Goal: Information Seeking & Learning: Learn about a topic

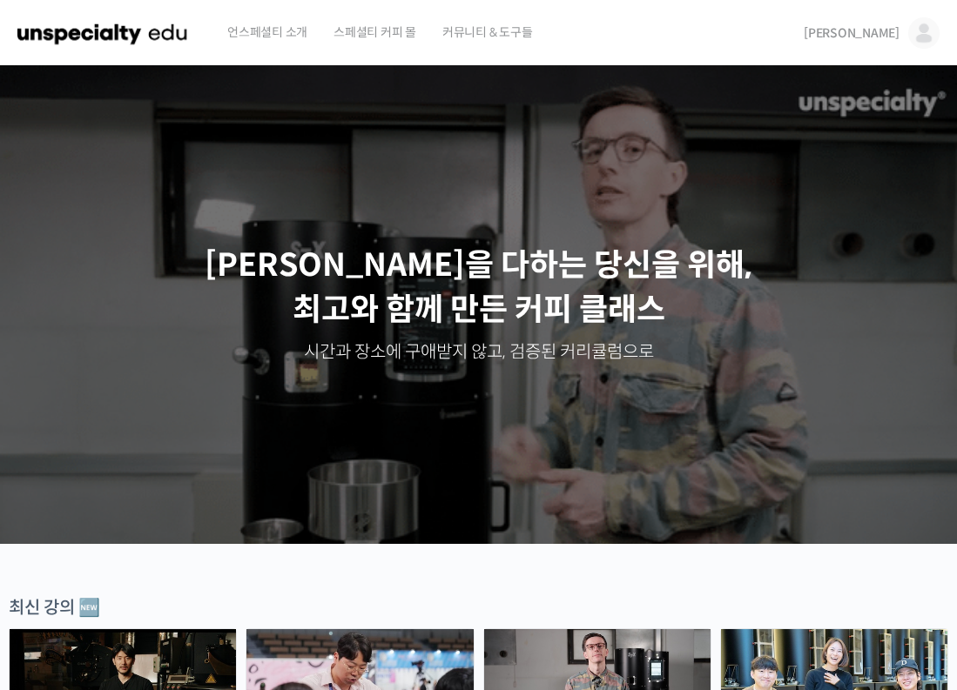
click at [910, 33] on img at bounding box center [923, 32] width 31 height 31
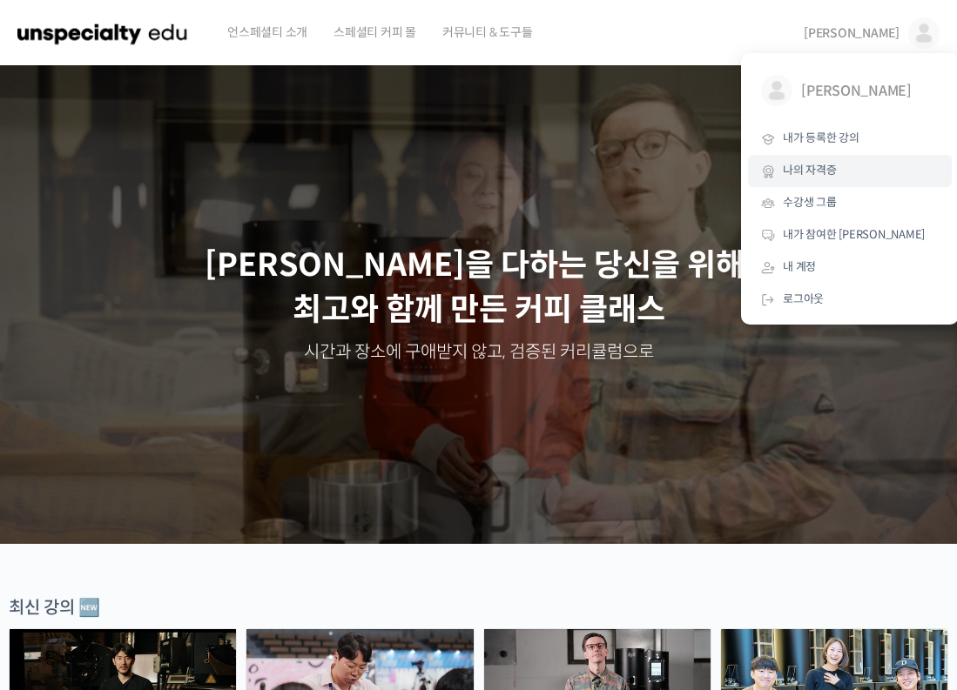
click at [816, 165] on span "나의 자격증" at bounding box center [809, 170] width 54 height 15
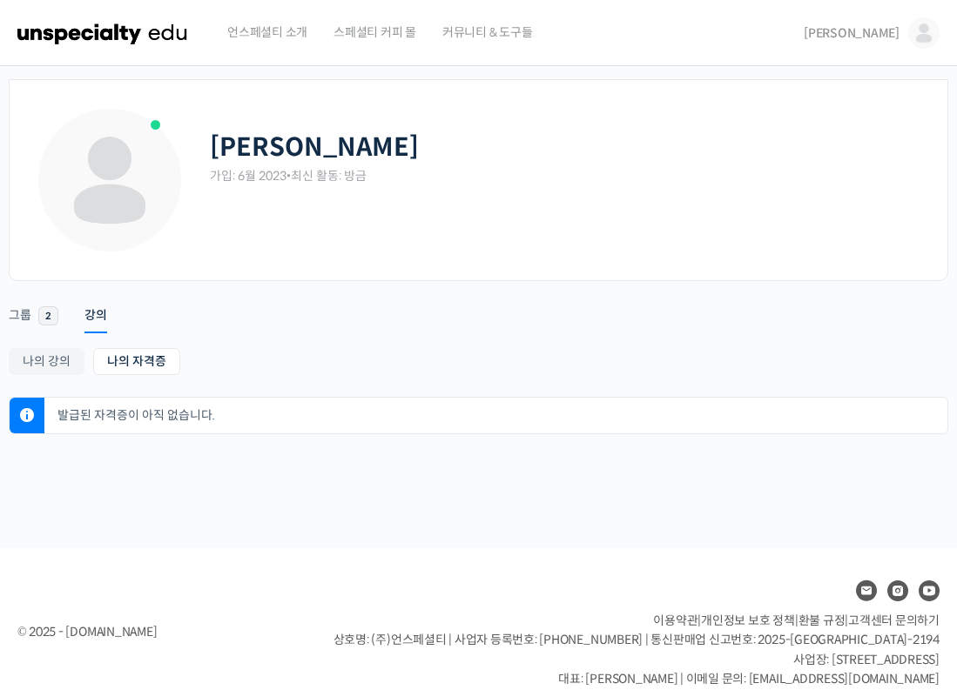
click at [109, 37] on img at bounding box center [102, 33] width 171 height 52
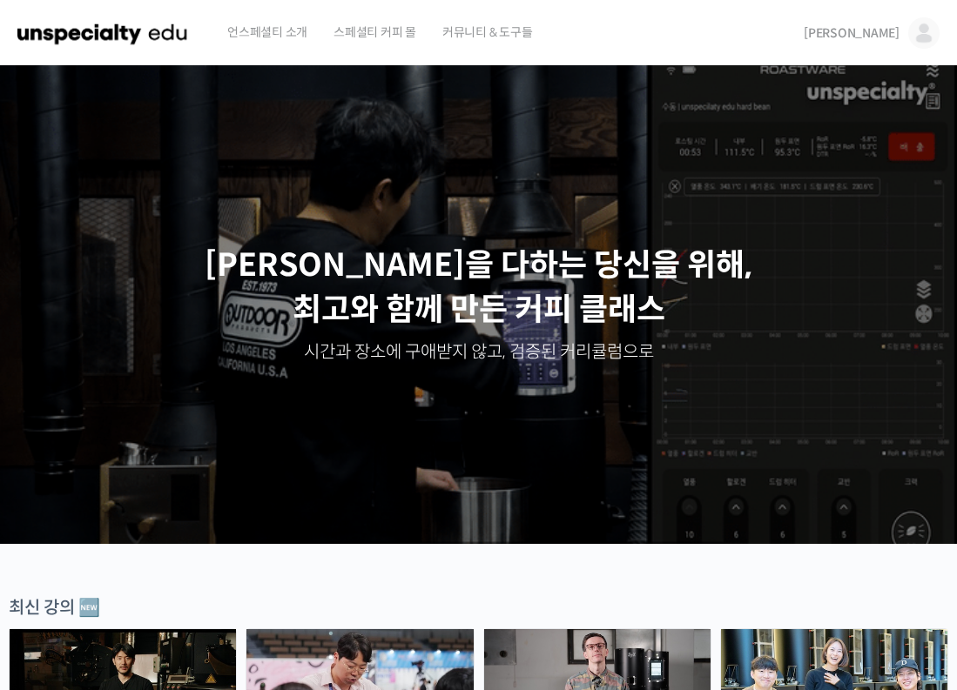
click at [922, 30] on img at bounding box center [923, 32] width 31 height 31
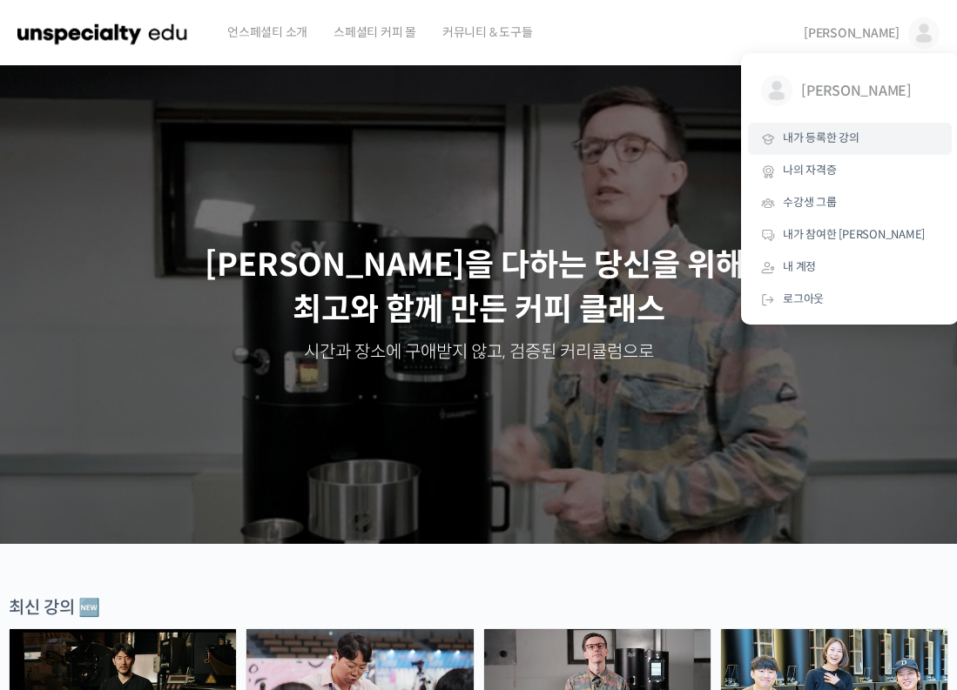
click at [829, 135] on span "내가 등록한 강의" at bounding box center [820, 138] width 77 height 15
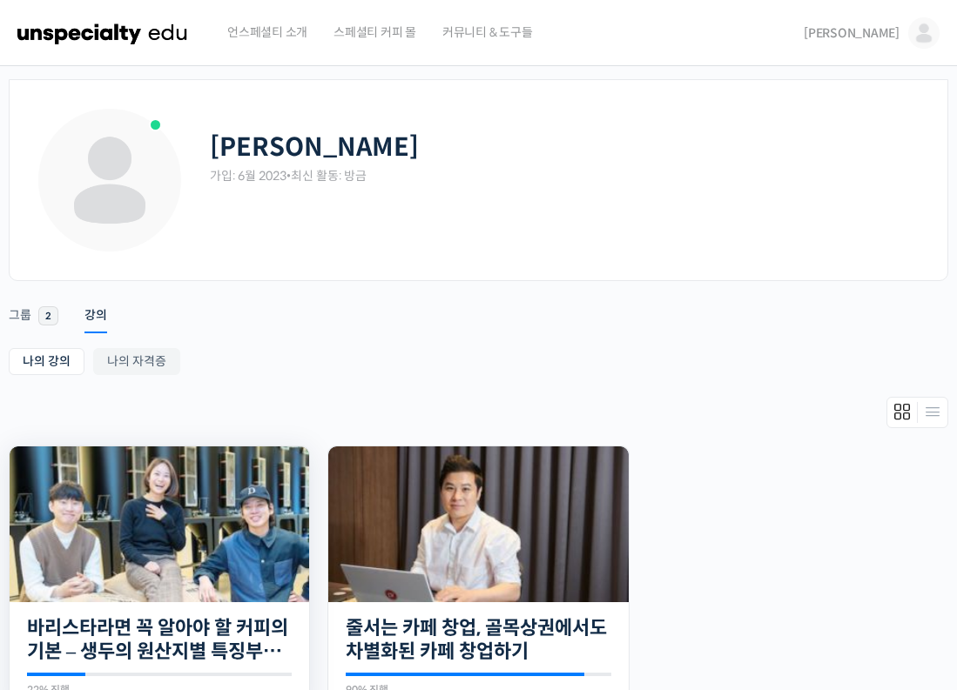
click at [210, 552] on img at bounding box center [159, 525] width 299 height 156
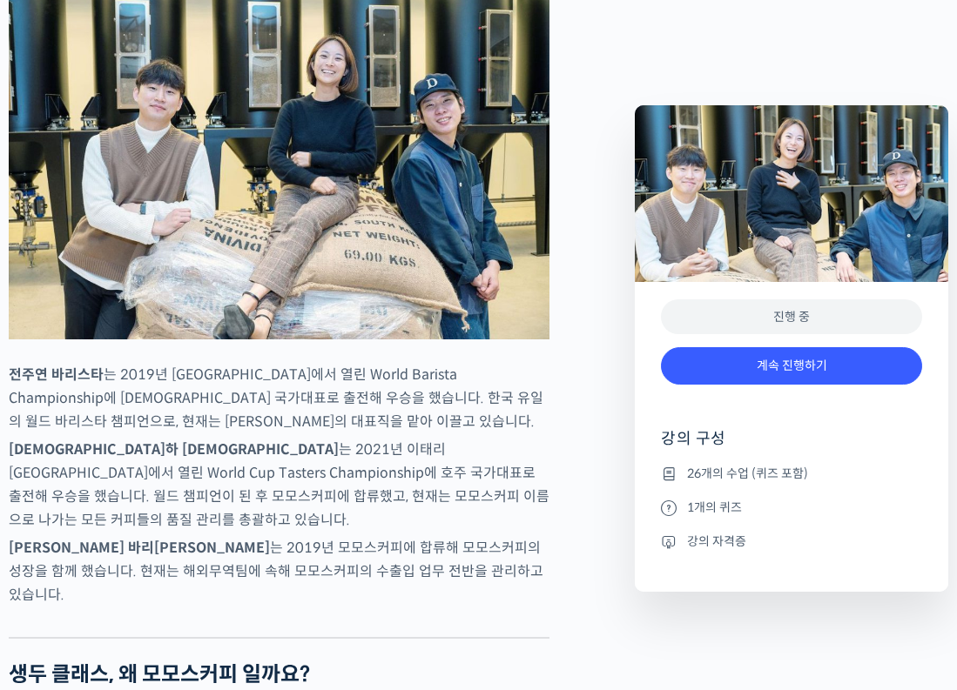
scroll to position [797, 0]
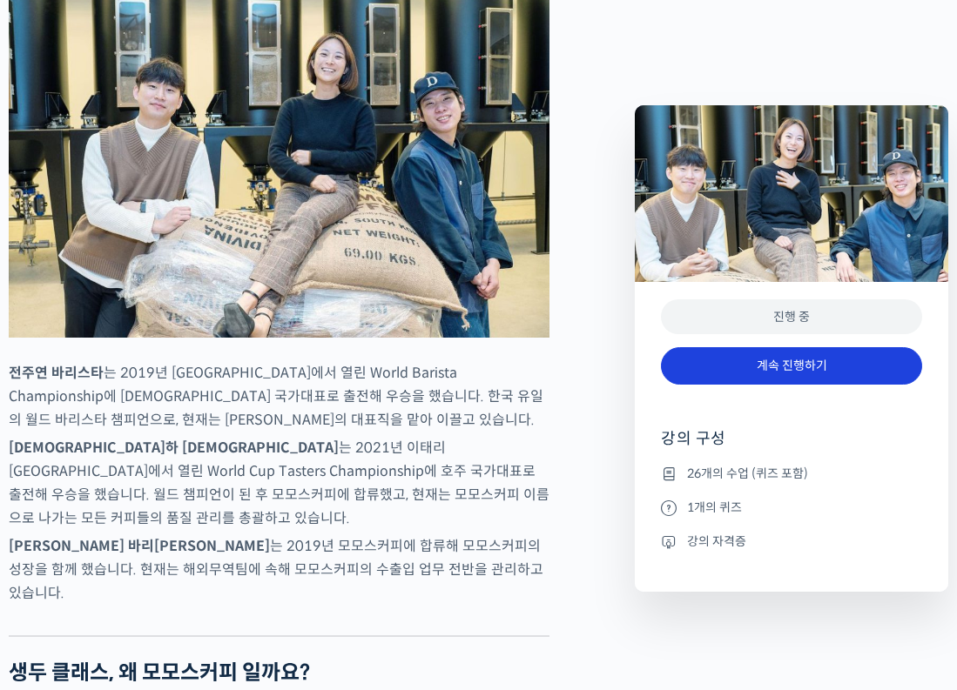
click at [742, 378] on link "계속 진행하기" at bounding box center [791, 365] width 261 height 37
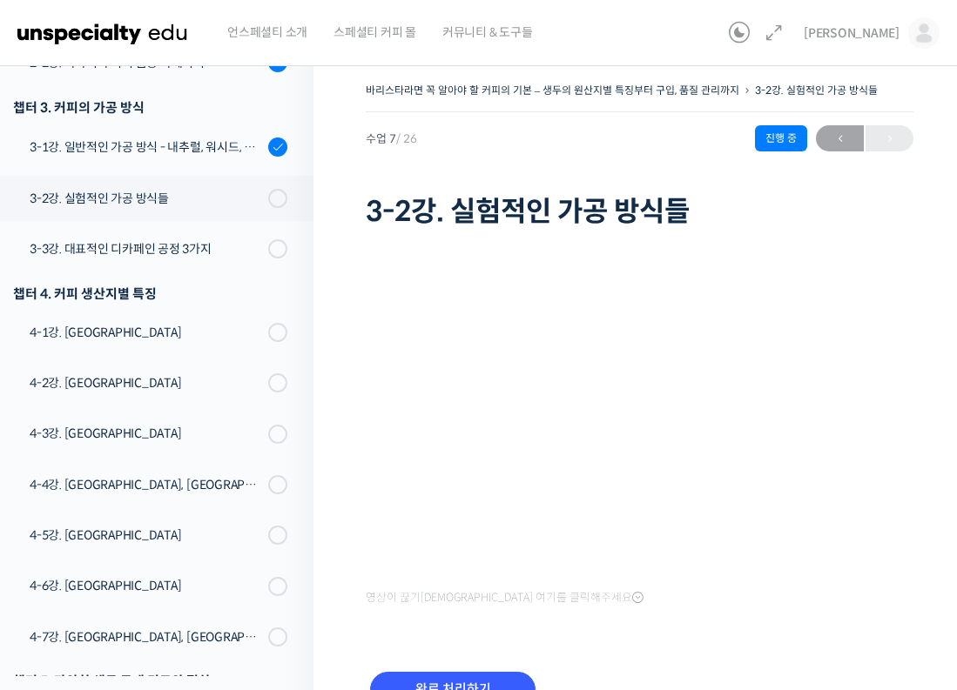
scroll to position [574, 0]
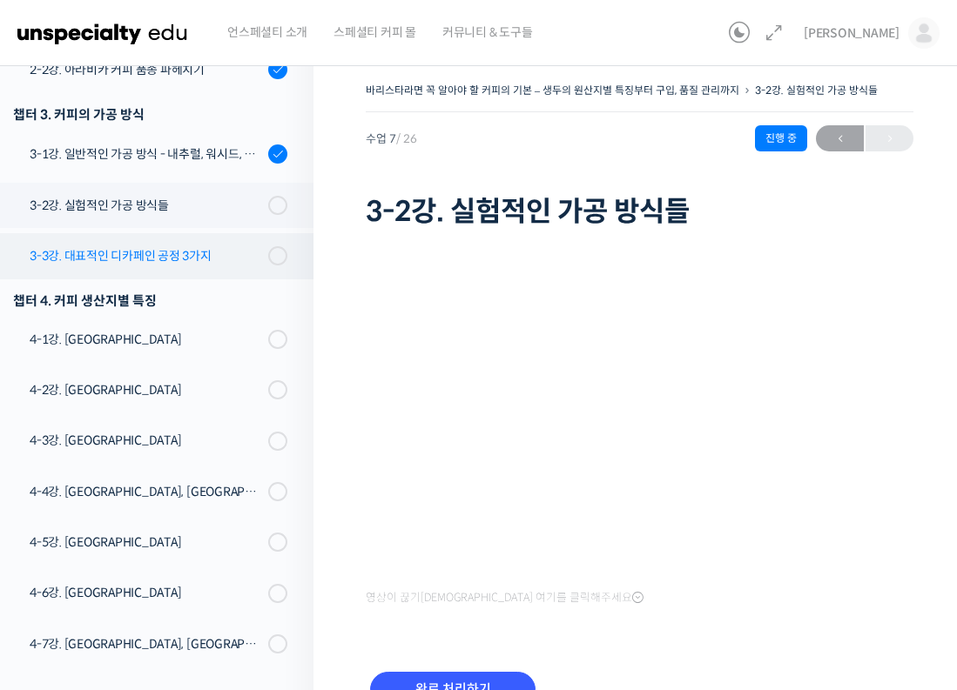
click at [156, 246] on div "3-3강. 대표적인 디카페인 공정 3가지" at bounding box center [146, 255] width 233 height 19
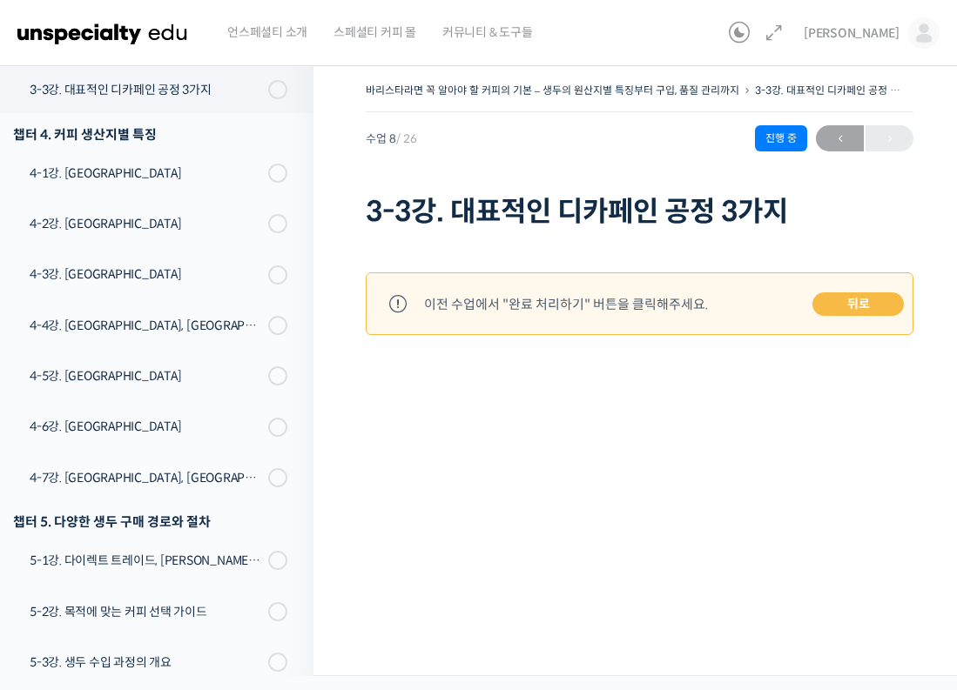
click at [852, 304] on link "뒤로" at bounding box center [857, 304] width 91 height 24
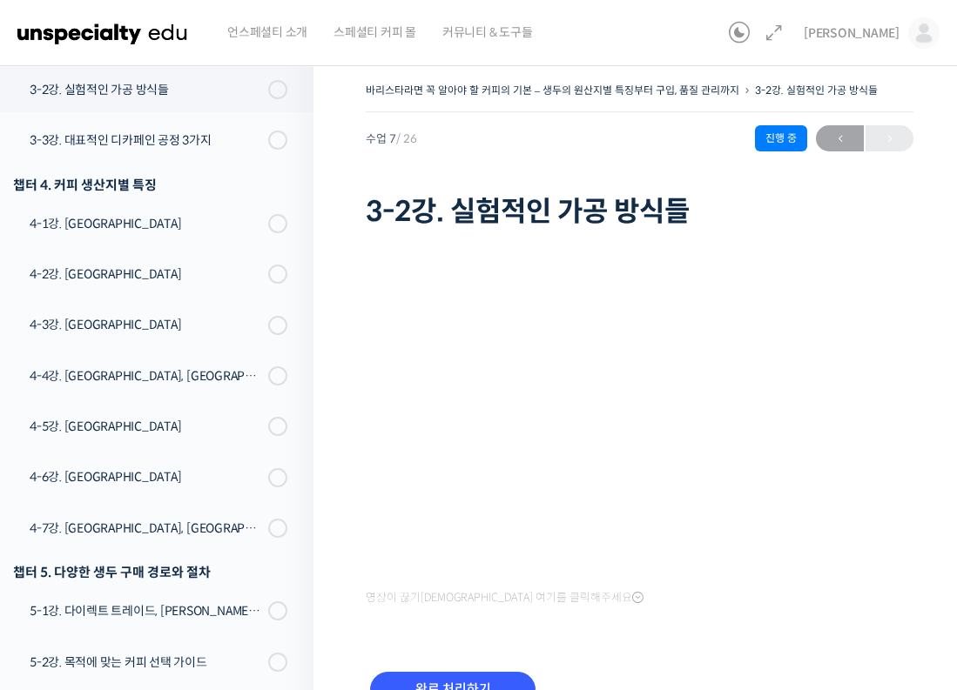
scroll to position [60, 0]
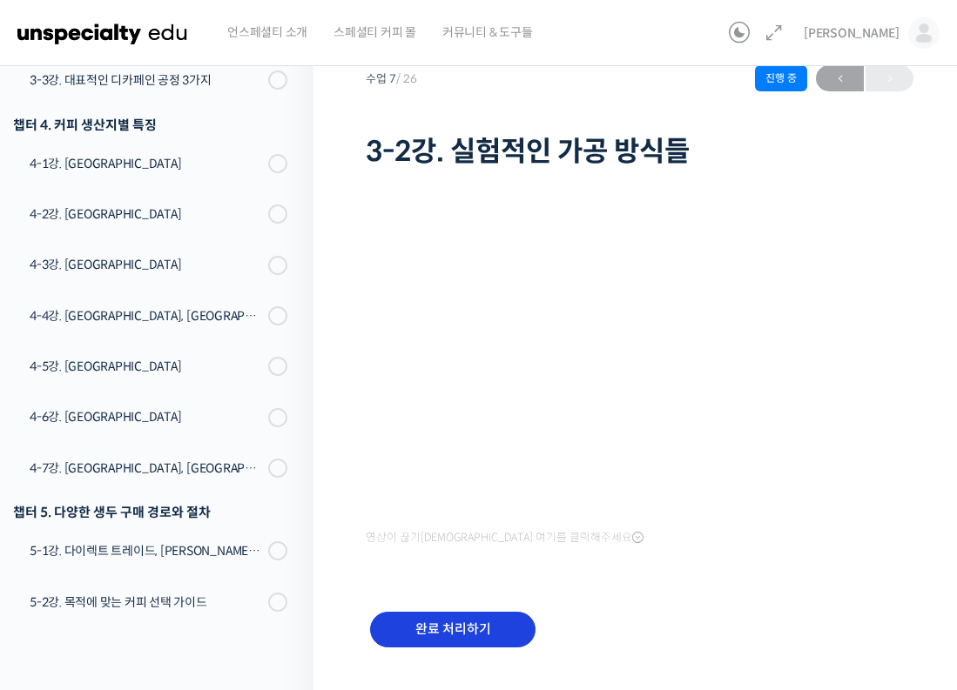
click at [456, 614] on input "완료 처리하기" at bounding box center [452, 630] width 165 height 36
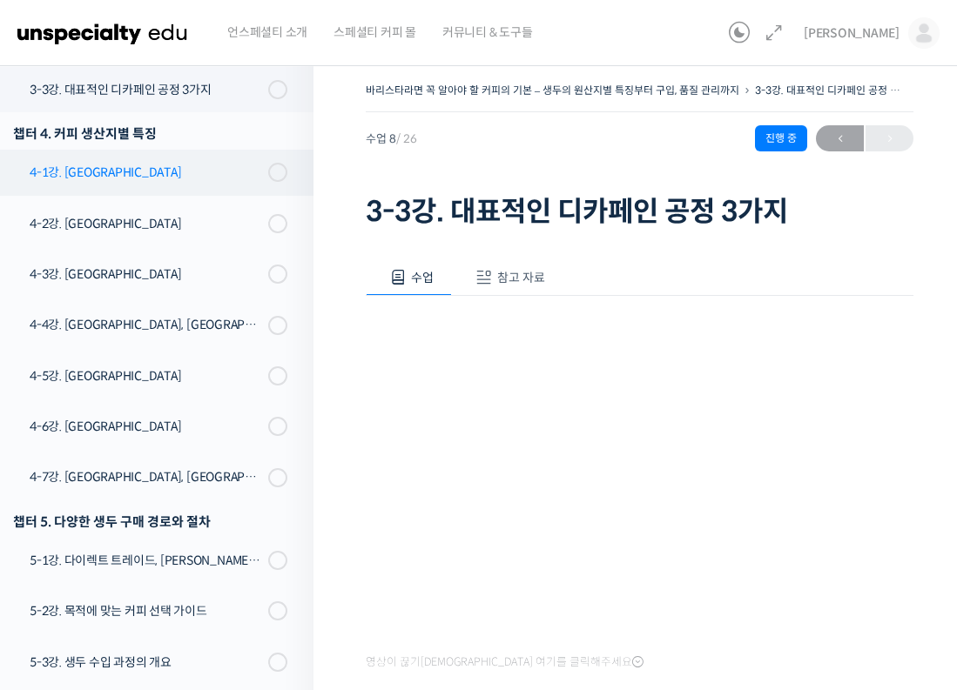
click at [158, 188] on link "4-1강. [GEOGRAPHIC_DATA]" at bounding box center [152, 172] width 322 height 45
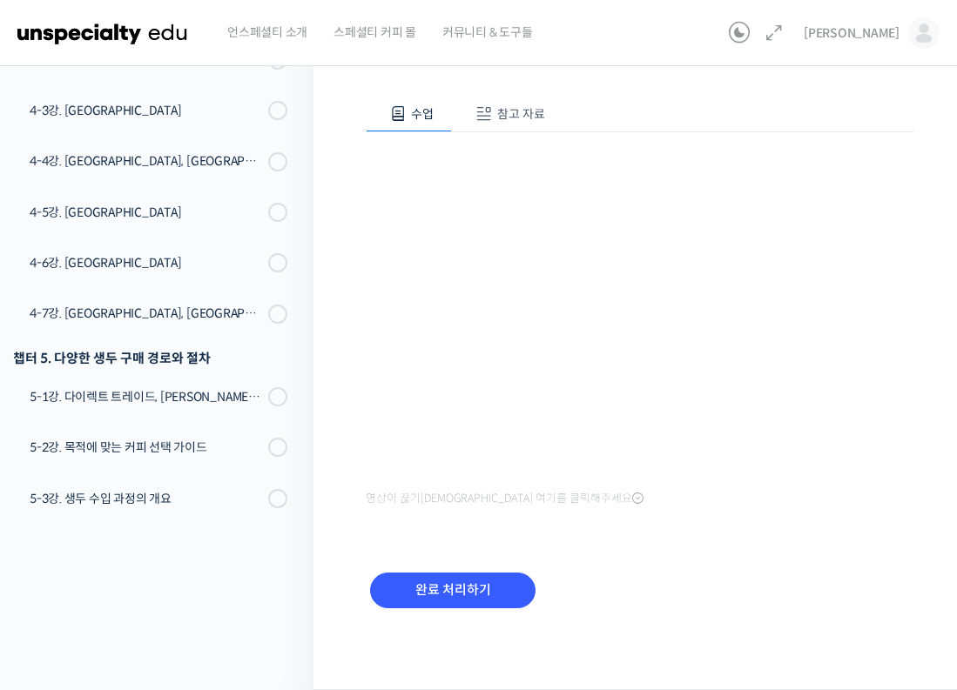
scroll to position [163, 0]
click at [474, 582] on input "완료 처리하기" at bounding box center [452, 592] width 165 height 36
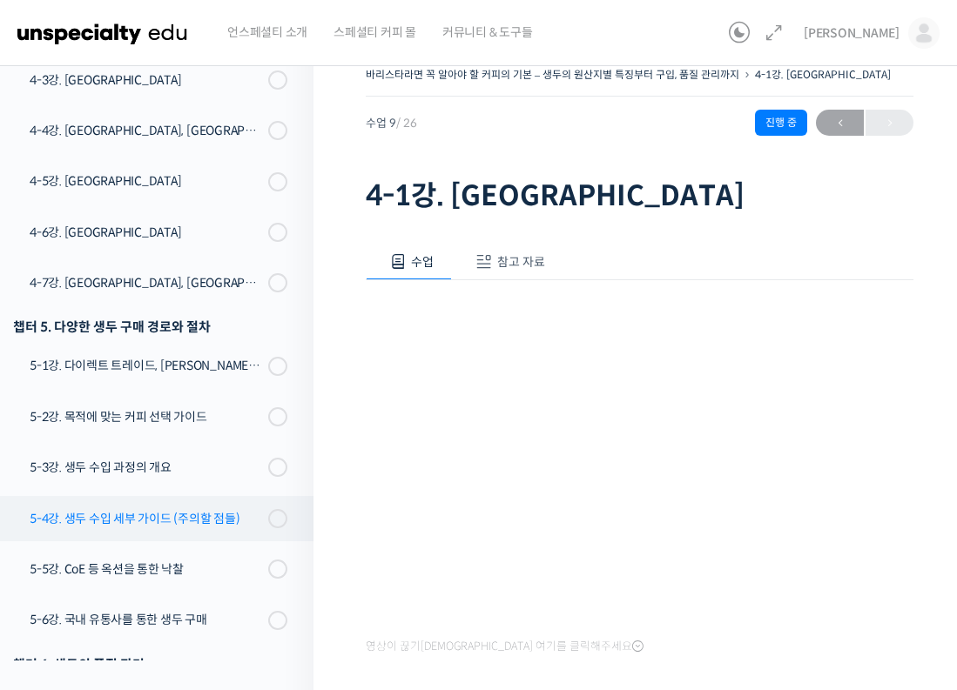
scroll to position [922, 0]
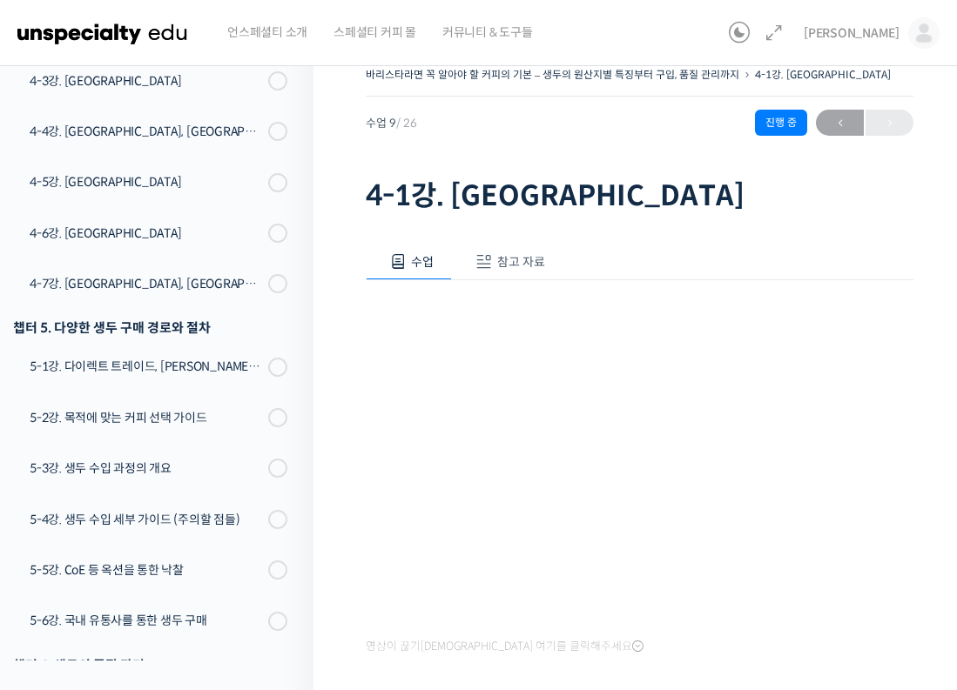
click at [137, 332] on div "챕터 5. 다양한 생두 구매 경로와 절차" at bounding box center [150, 328] width 274 height 24
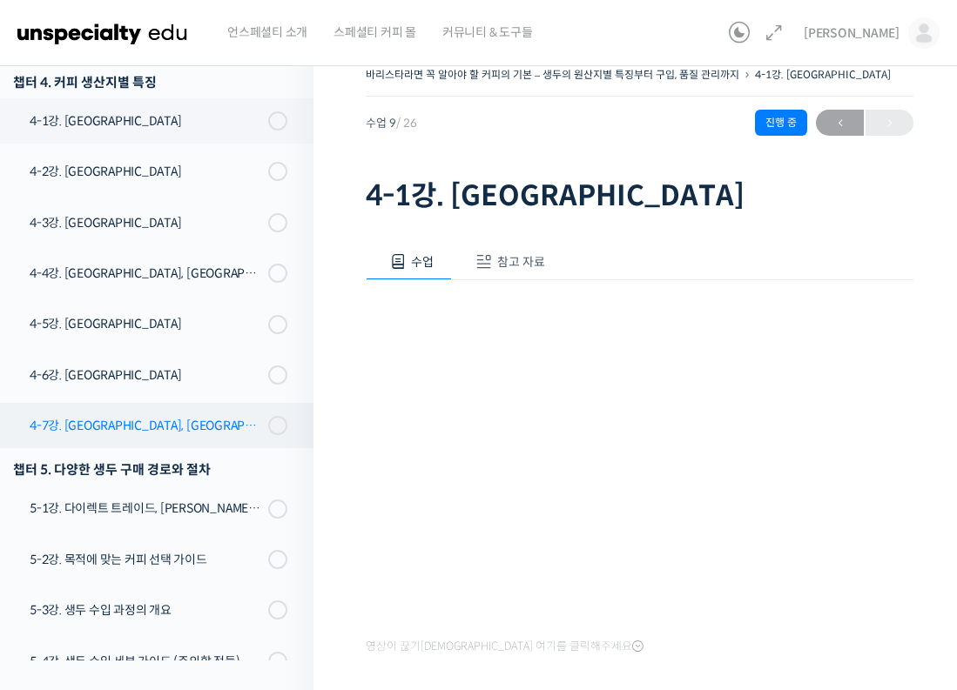
scroll to position [758, 0]
